Goal: Task Accomplishment & Management: Manage account settings

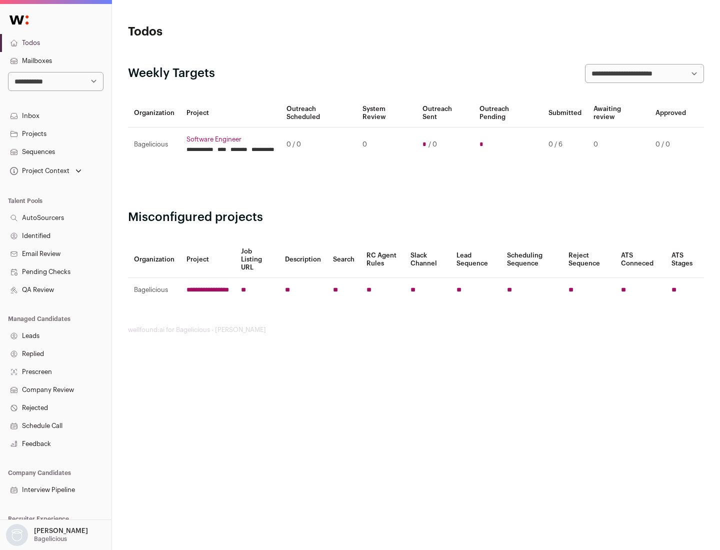
click at [55, 133] on link "Projects" at bounding box center [55, 134] width 111 height 18
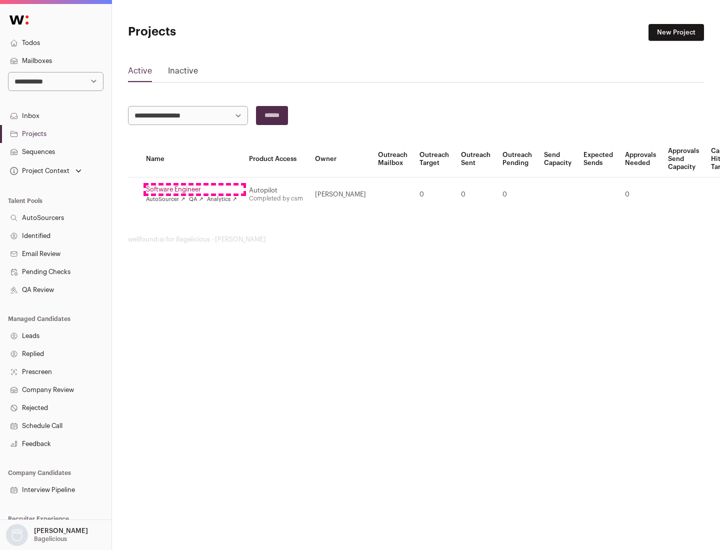
click at [194, 189] on link "Software Engineer" at bounding box center [191, 189] width 91 height 8
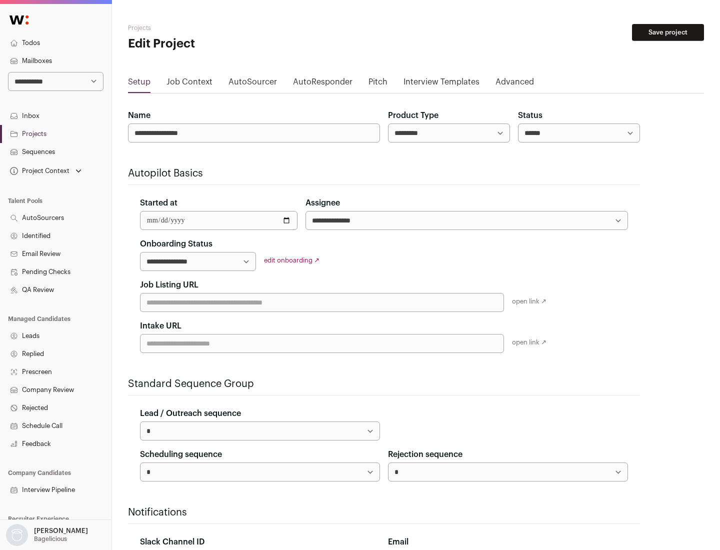
click at [668, 32] on button "Save project" at bounding box center [668, 32] width 72 height 17
